Goal: Task Accomplishment & Management: Manage account settings

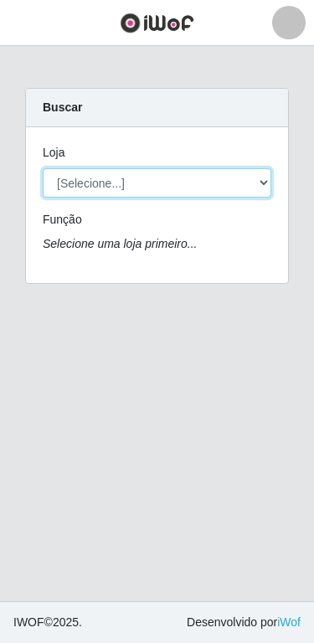
click at [70, 178] on select "[Selecione...] Atacado Vem - Loja 30 Laranjeiras Velha" at bounding box center [157, 182] width 229 height 29
select select "495"
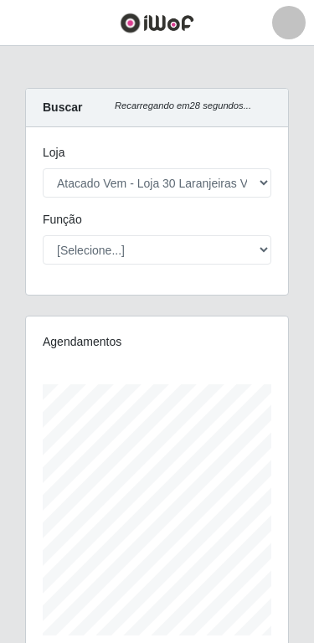
scroll to position [336, 262]
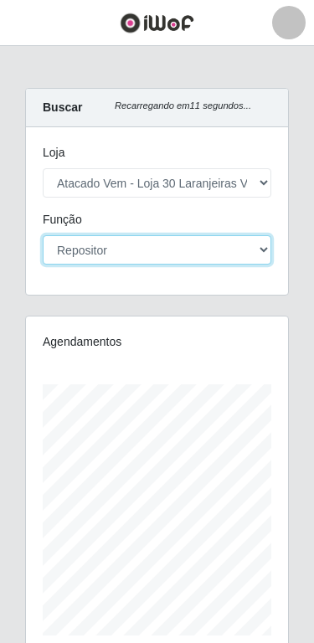
click at [243, 246] on select "[Selecione...] Repositor Repositor + Repositor ++" at bounding box center [157, 249] width 229 height 29
select select "82"
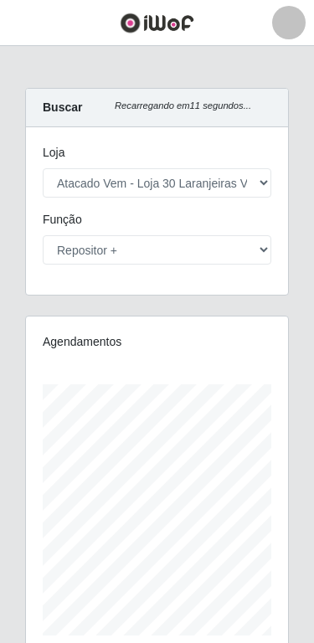
scroll to position [167, 0]
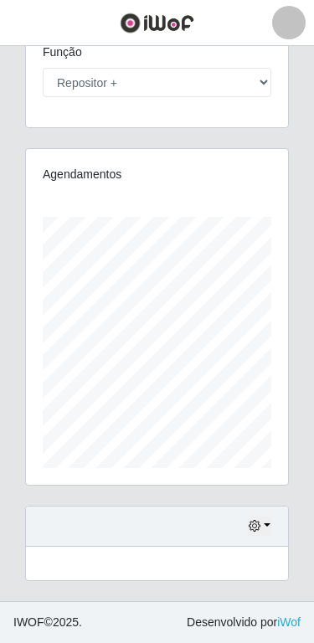
click at [227, 561] on div "Trabalhador Posição Data Status Opções Cathariny Nunes Nascimento Repositor + I…" at bounding box center [157, 563] width 262 height 33
click at [265, 520] on button "button" at bounding box center [259, 526] width 23 height 19
click at [293, 327] on div "Agendamentos Day Month" at bounding box center [157, 327] width 289 height 358
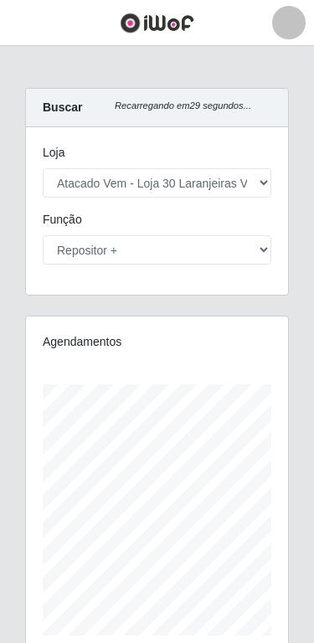
click at [280, 26] on div at bounding box center [288, 22] width 33 height 33
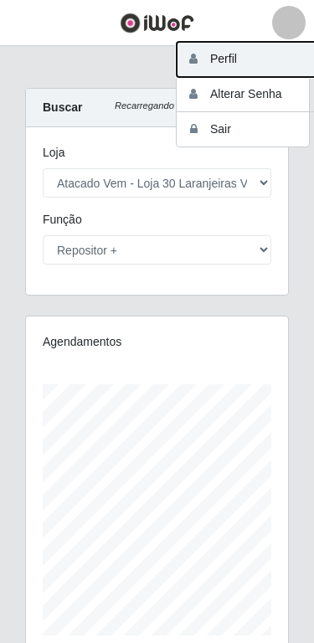
click at [211, 58] on button "Perfil" at bounding box center [252, 59] width 151 height 35
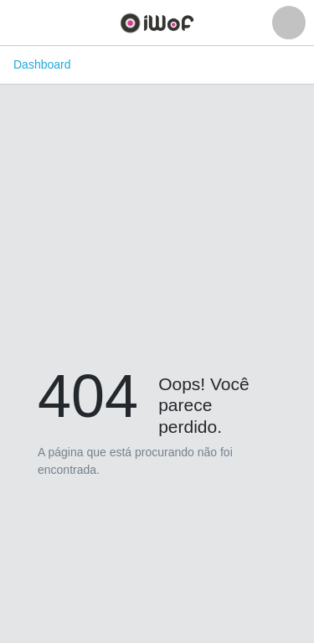
click at [38, 17] on button "button" at bounding box center [21, 23] width 42 height 28
